Goal: Task Accomplishment & Management: Use online tool/utility

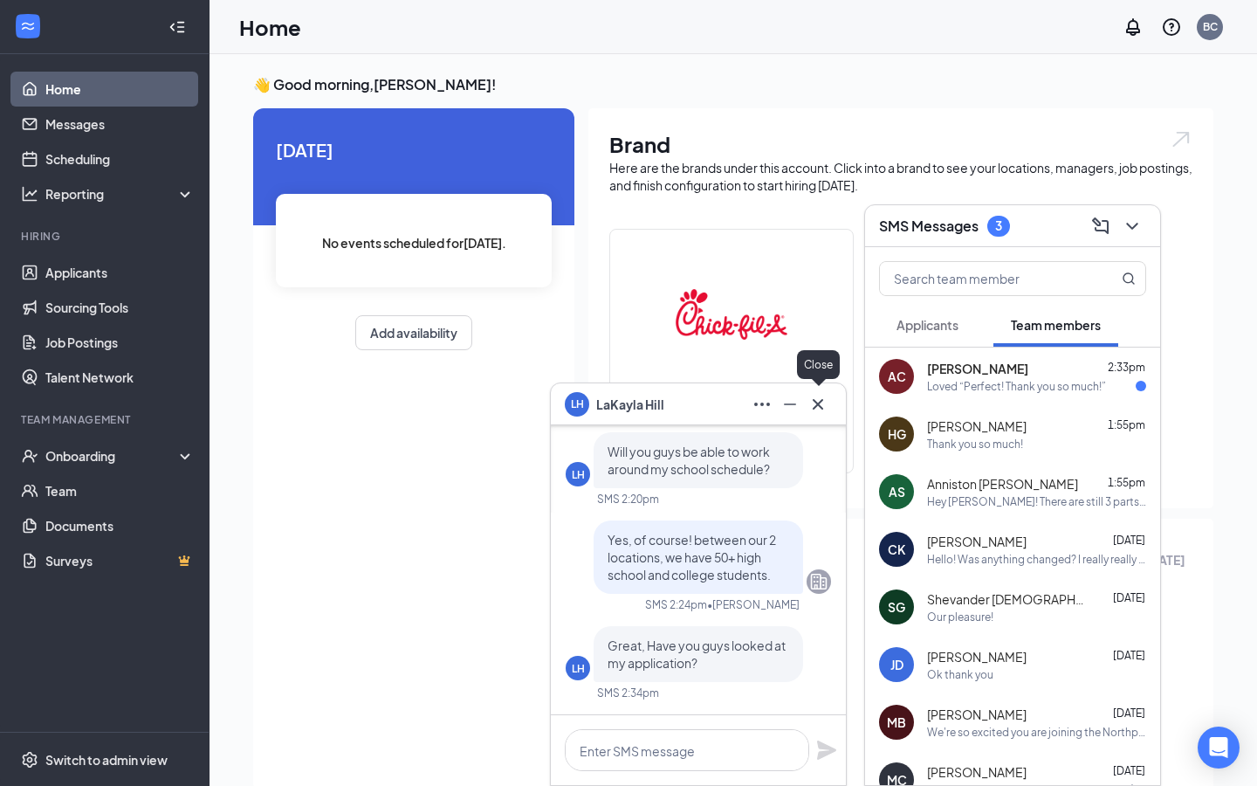
click at [828, 398] on icon "Cross" at bounding box center [818, 404] width 21 height 21
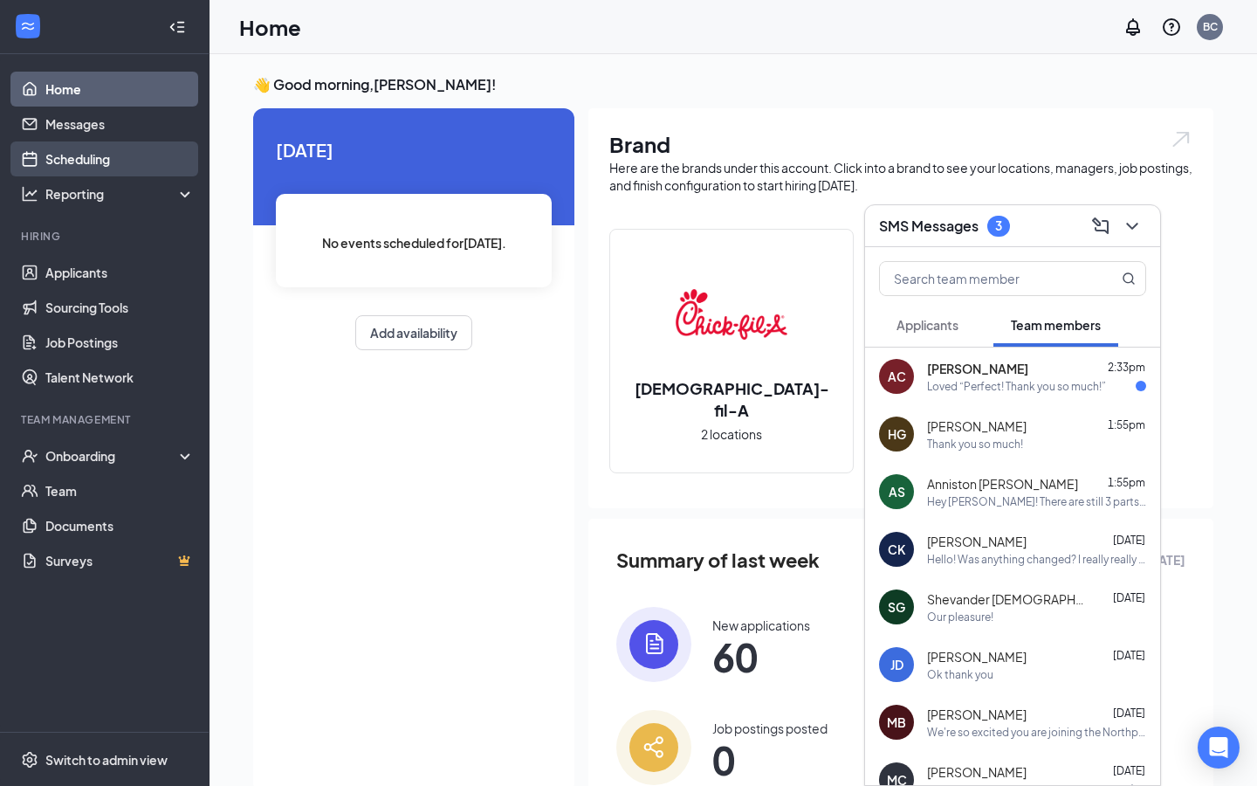
click at [103, 159] on link "Scheduling" at bounding box center [119, 158] width 149 height 35
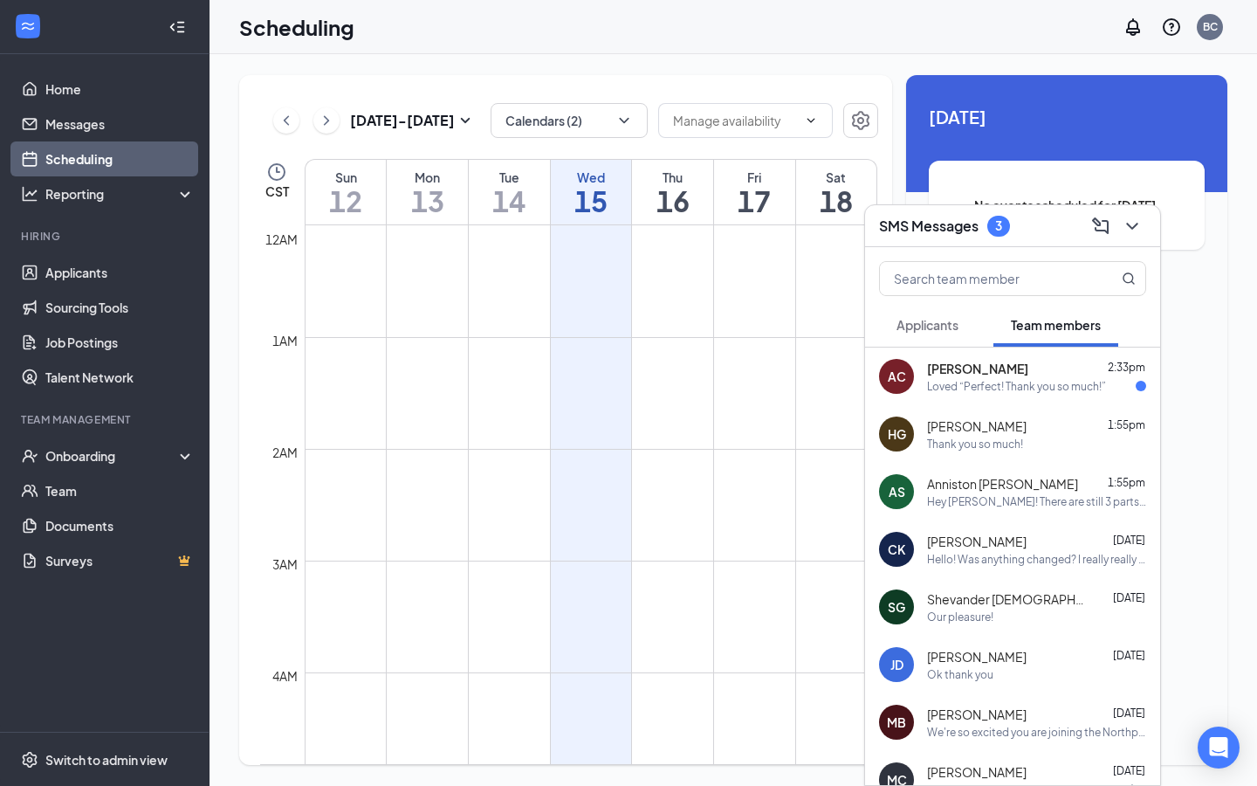
scroll to position [858, 0]
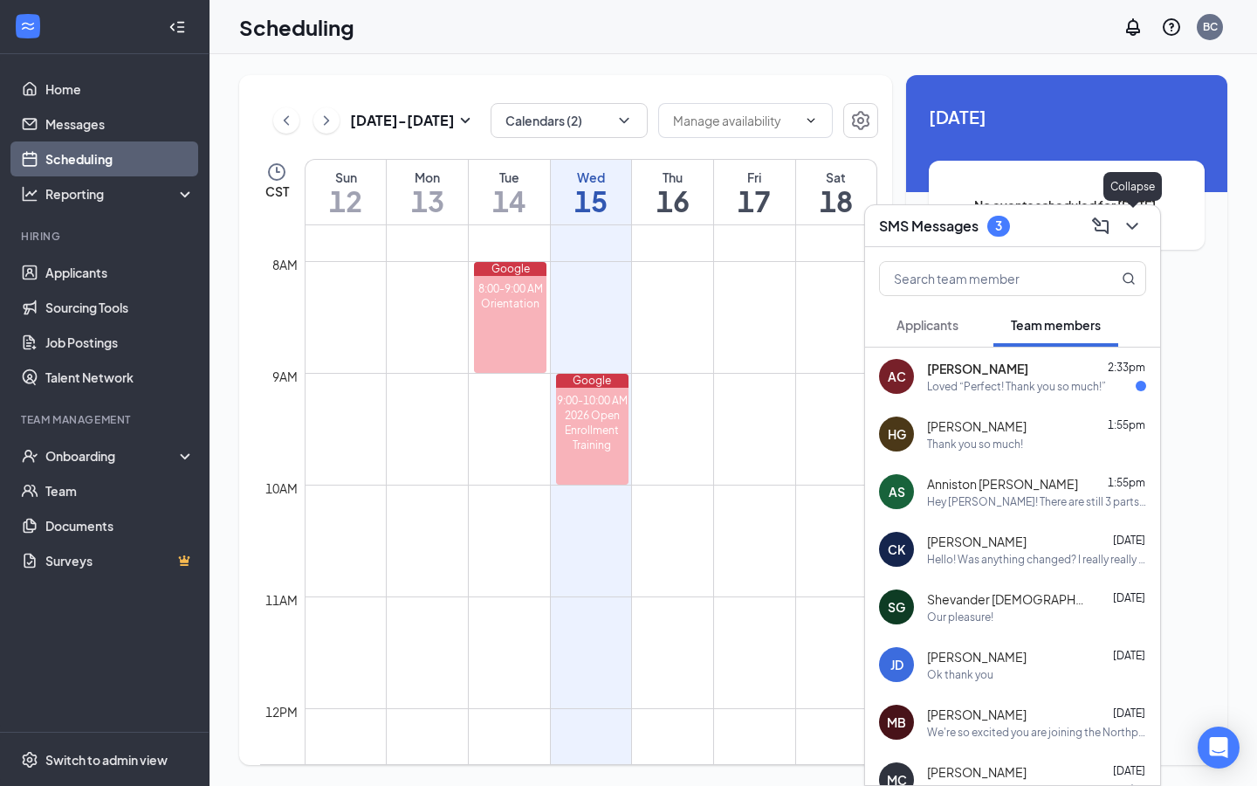
click at [1123, 212] on div at bounding box center [1130, 226] width 31 height 28
click at [52, 271] on link "Applicants" at bounding box center [119, 272] width 149 height 35
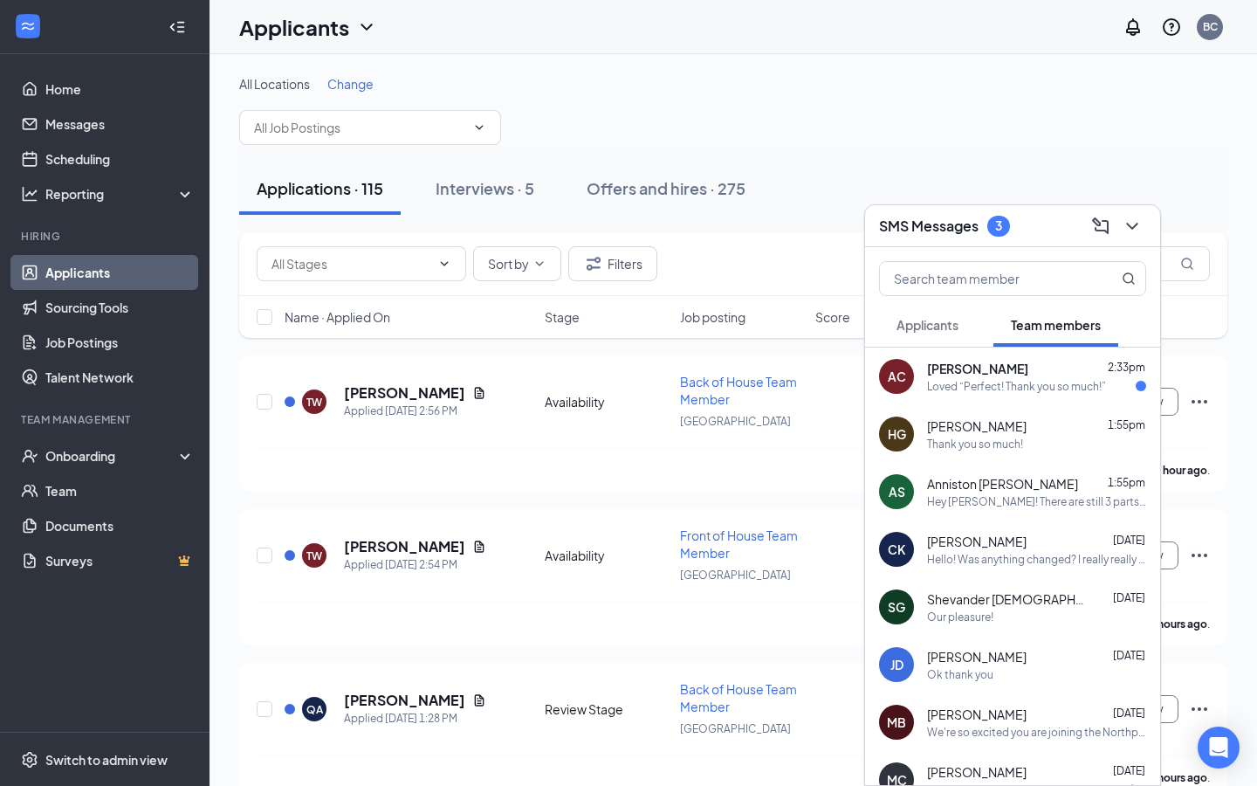
click at [320, 238] on div "Sort by Filters" at bounding box center [733, 264] width 988 height 64
click at [320, 259] on input "text" at bounding box center [351, 263] width 159 height 19
click at [330, 134] on input "text" at bounding box center [359, 127] width 211 height 19
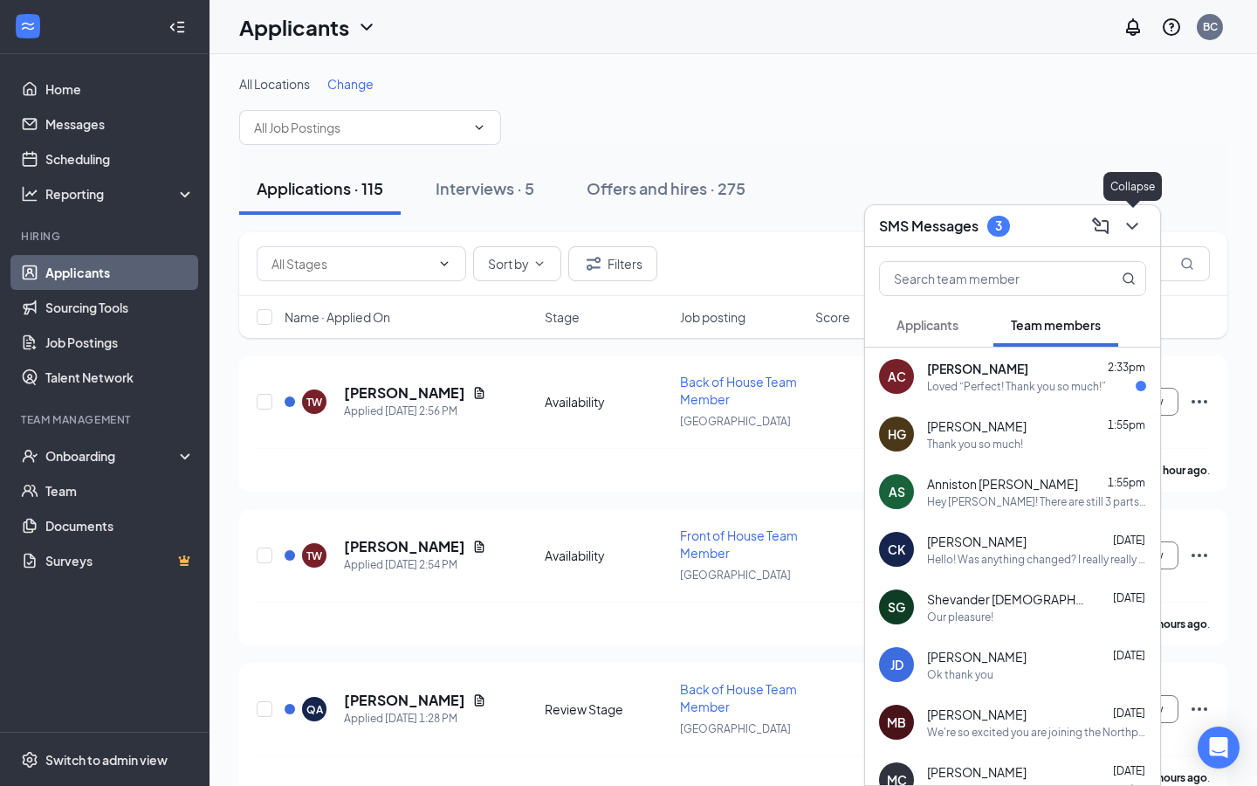
click at [1141, 227] on icon "ChevronDown" at bounding box center [1132, 226] width 21 height 21
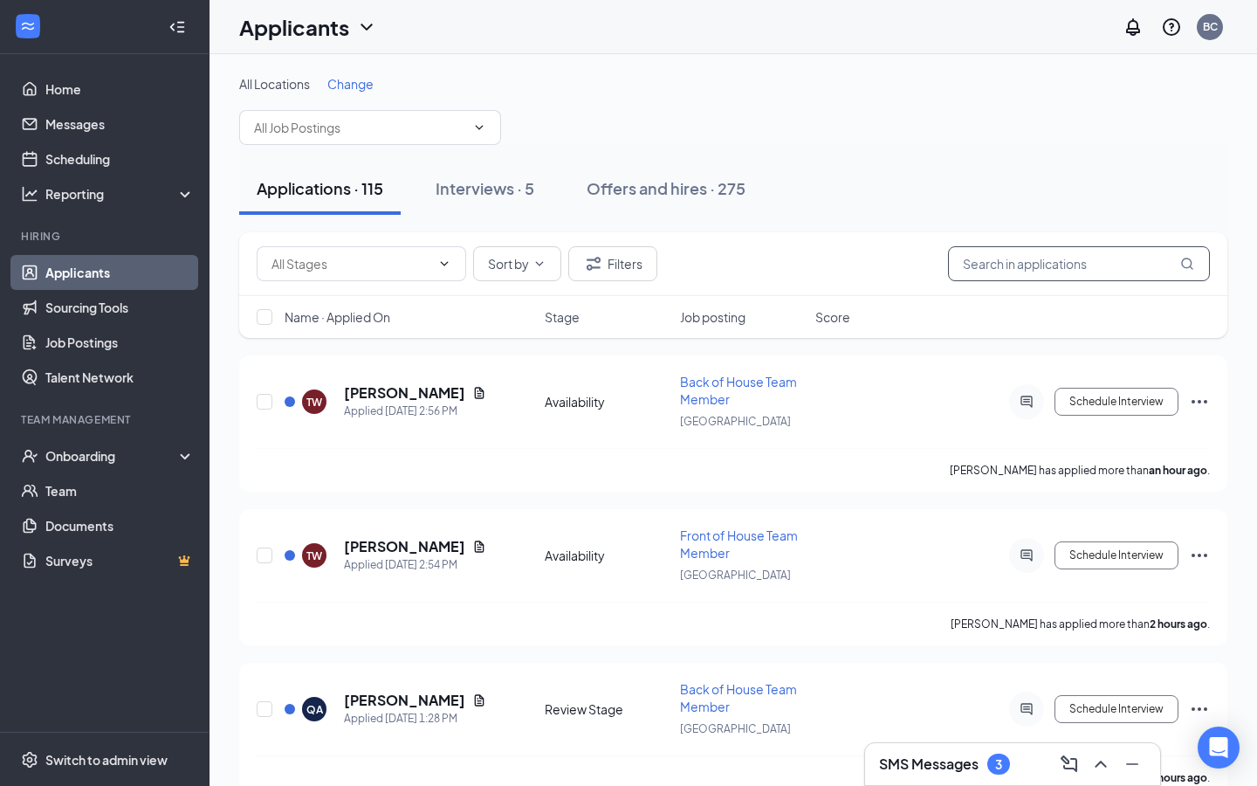
click at [1072, 258] on input "text" at bounding box center [1079, 263] width 262 height 35
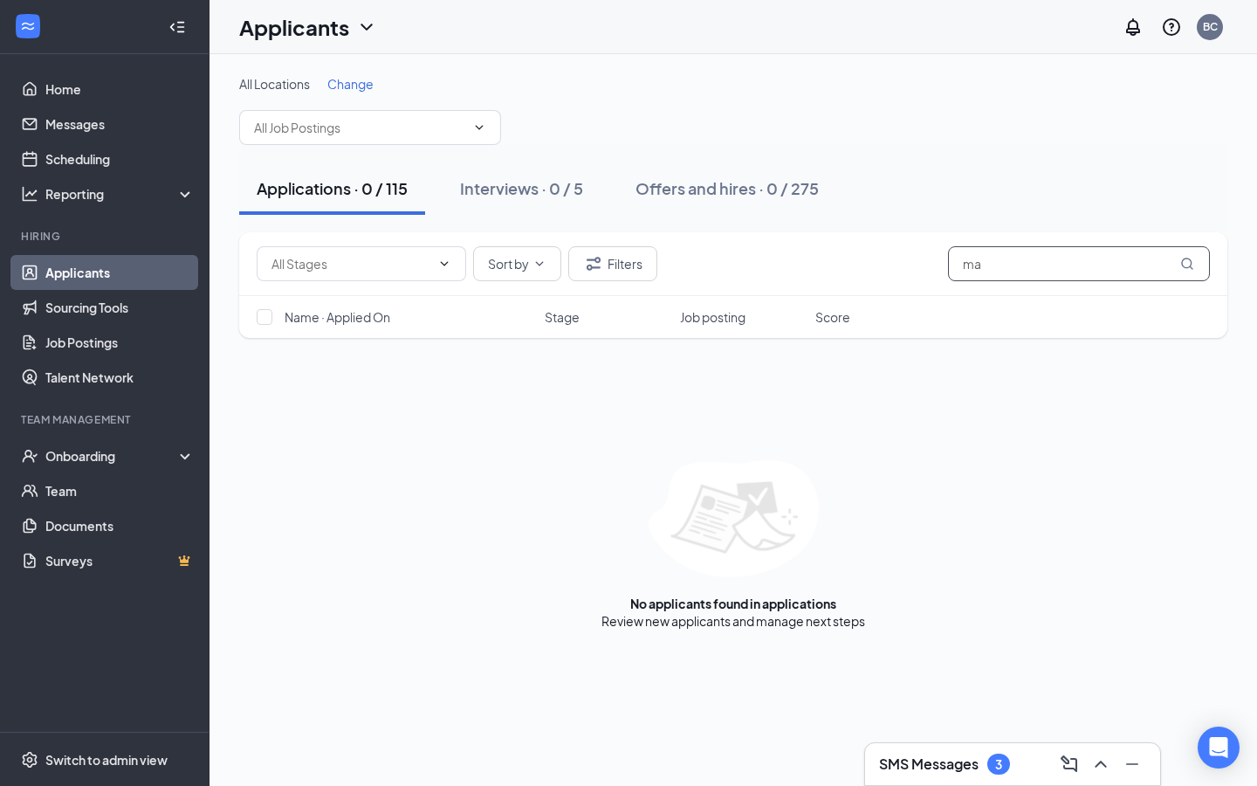
type input "m"
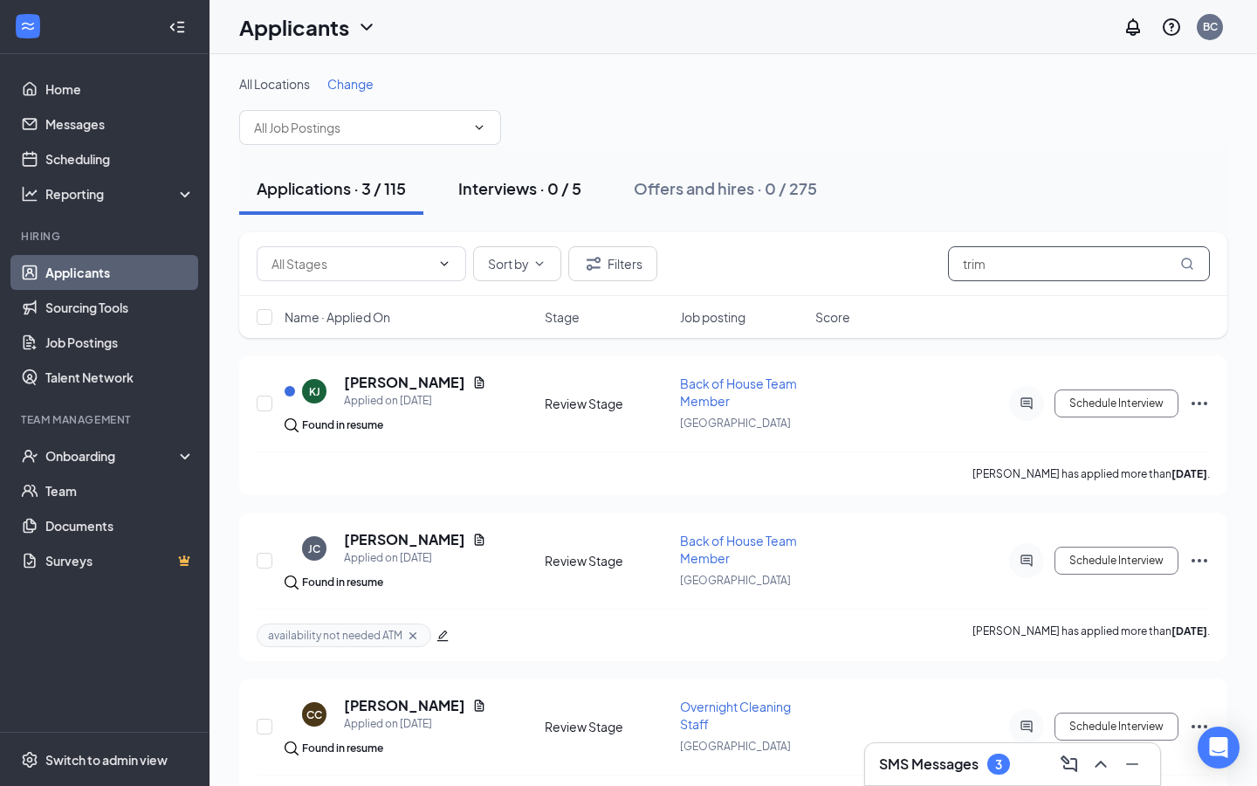
type input "trim"
click at [533, 198] on div "Interviews · 0 / 5" at bounding box center [519, 188] width 123 height 22
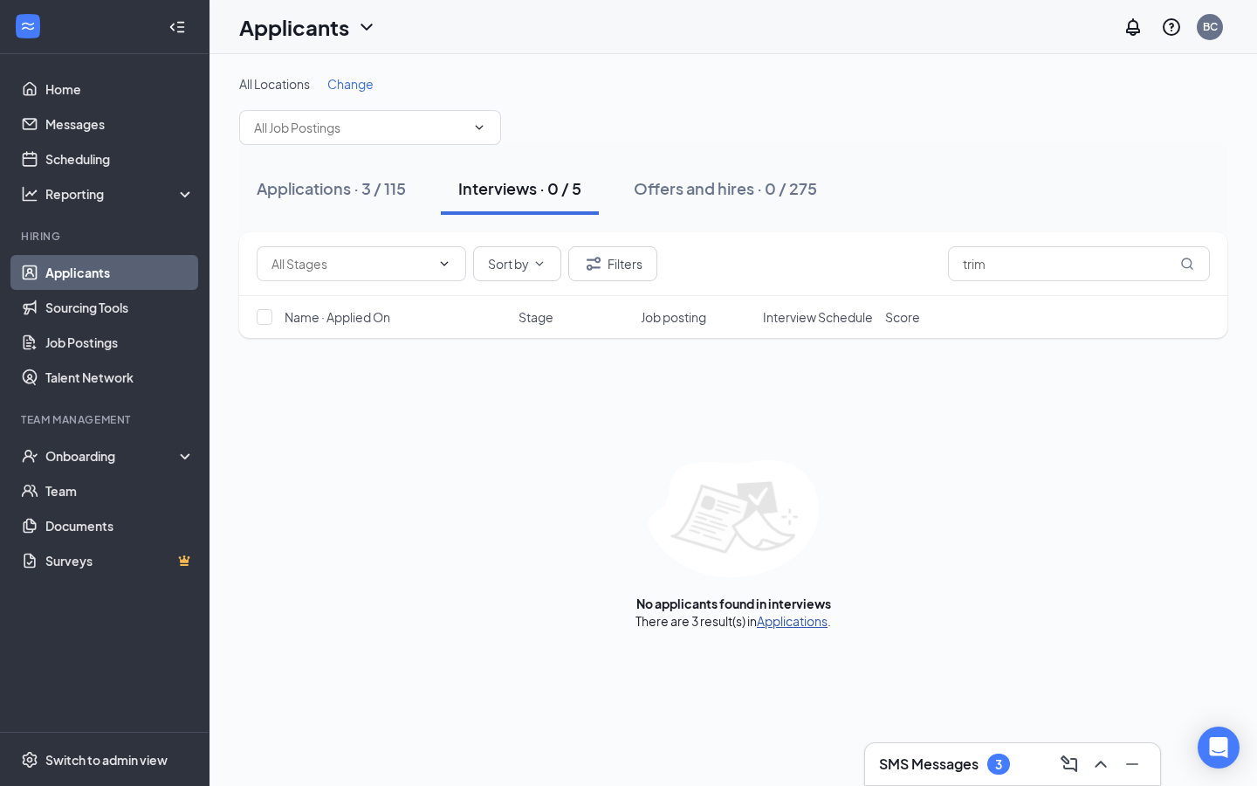
click at [798, 619] on link "Applications" at bounding box center [792, 621] width 71 height 16
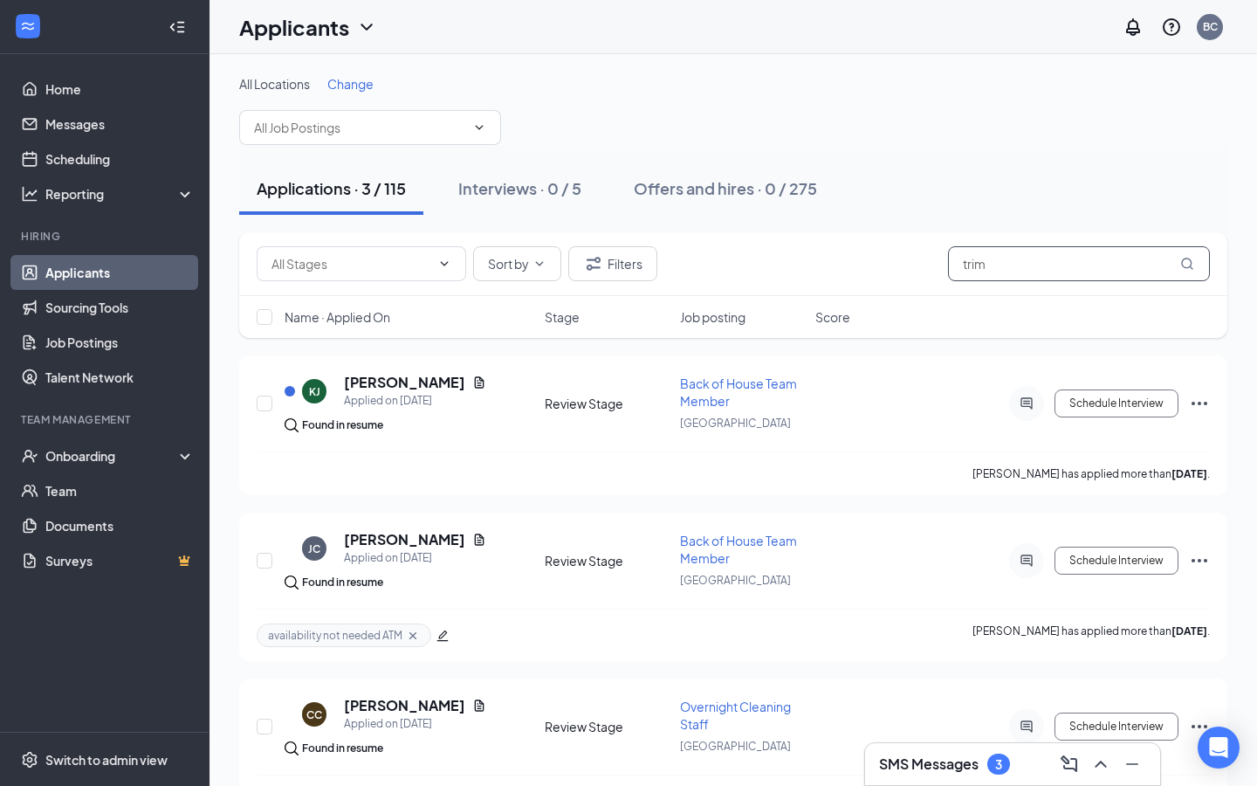
click at [1020, 271] on input "trim" at bounding box center [1079, 263] width 262 height 35
click at [956, 778] on div "SMS Messages 3" at bounding box center [1012, 764] width 295 height 42
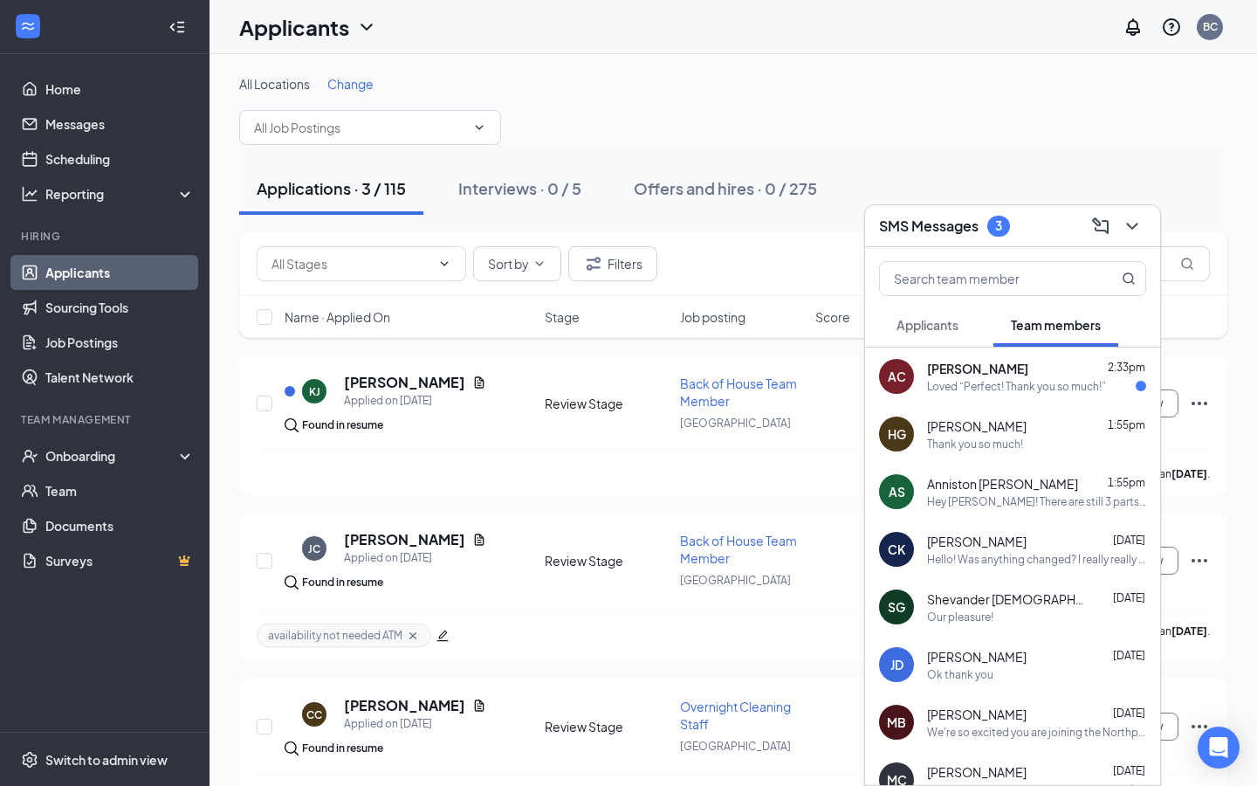
click at [974, 297] on div at bounding box center [1012, 275] width 295 height 56
click at [974, 294] on input "text" at bounding box center [983, 278] width 207 height 33
click at [974, 287] on input "text" at bounding box center [983, 278] width 207 height 33
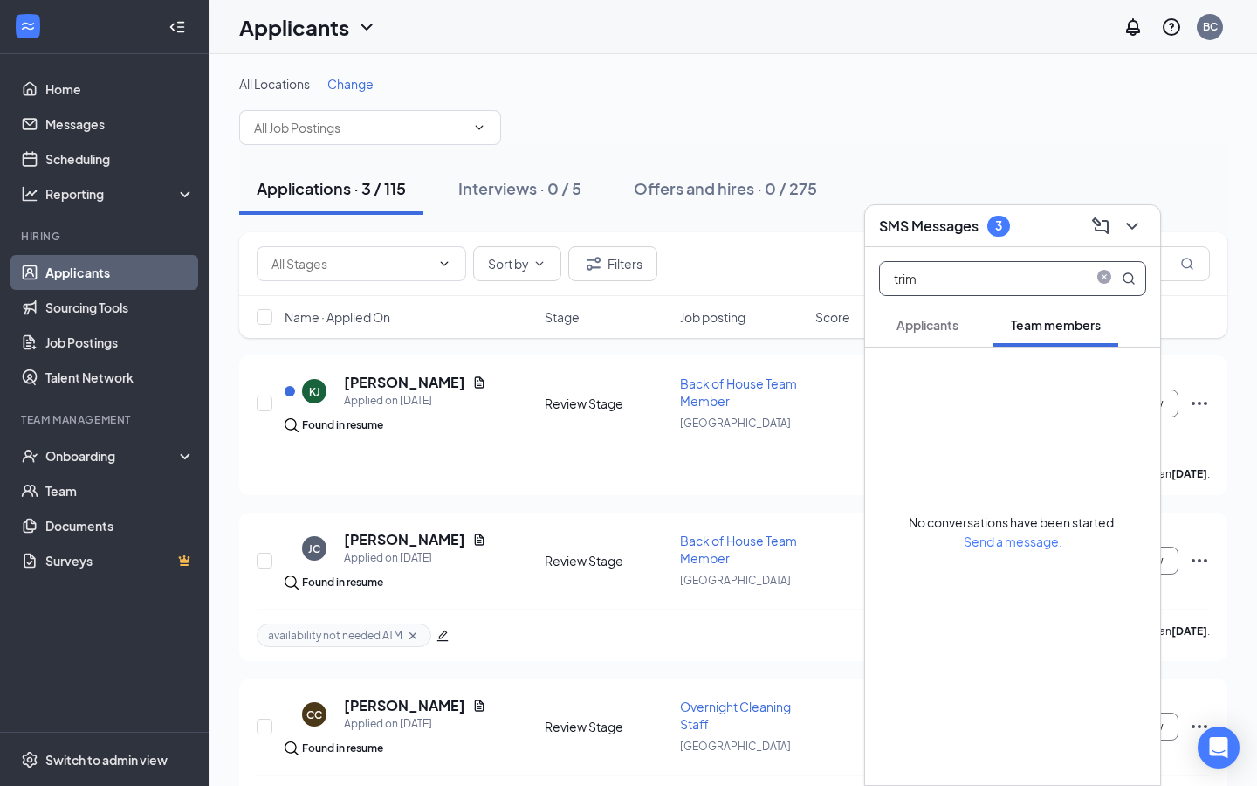
type input "trim"
click at [940, 320] on span "Applicants" at bounding box center [928, 325] width 62 height 16
click at [1017, 327] on span "Team members" at bounding box center [1056, 325] width 90 height 16
